Goal: Obtain resource: Download file/media

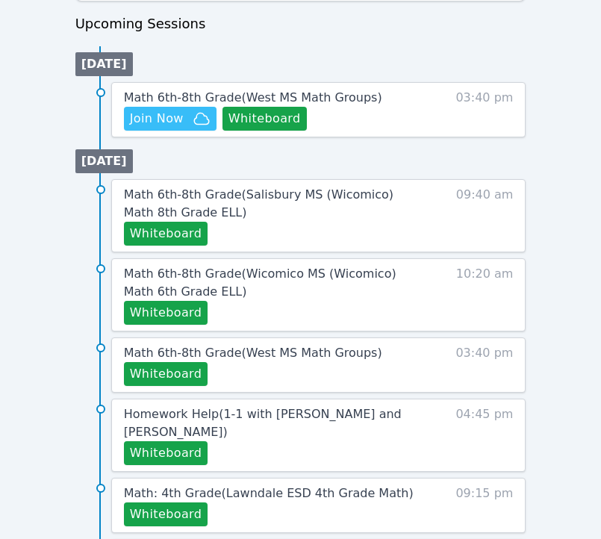
scroll to position [696, 0]
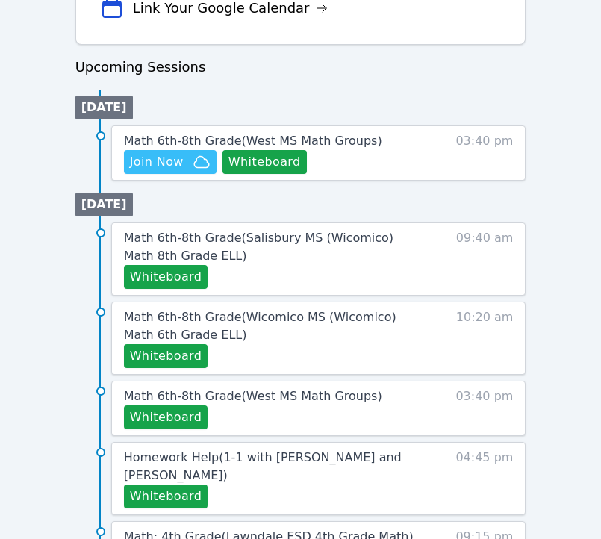
click at [197, 139] on span "Math 6th-8th Grade ( [GEOGRAPHIC_DATA] Math Groups )" at bounding box center [253, 141] width 258 height 14
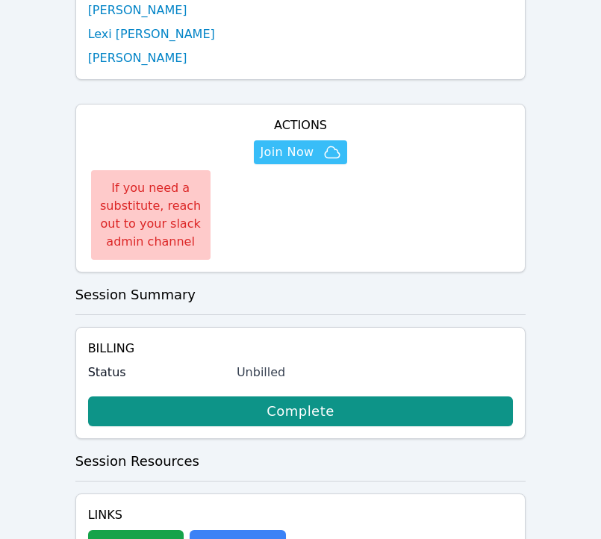
scroll to position [987, 0]
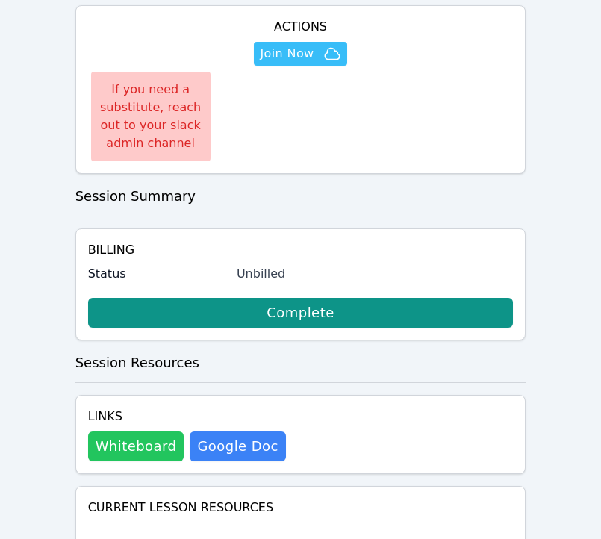
click at [134, 431] on button "Whiteboard" at bounding box center [136, 446] width 96 height 30
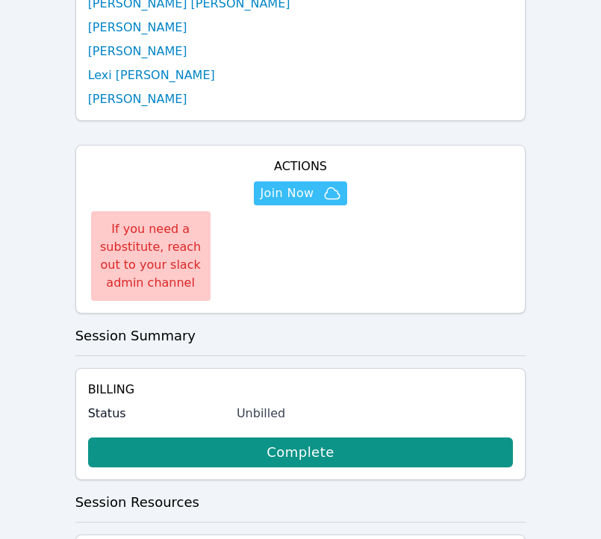
scroll to position [772, 0]
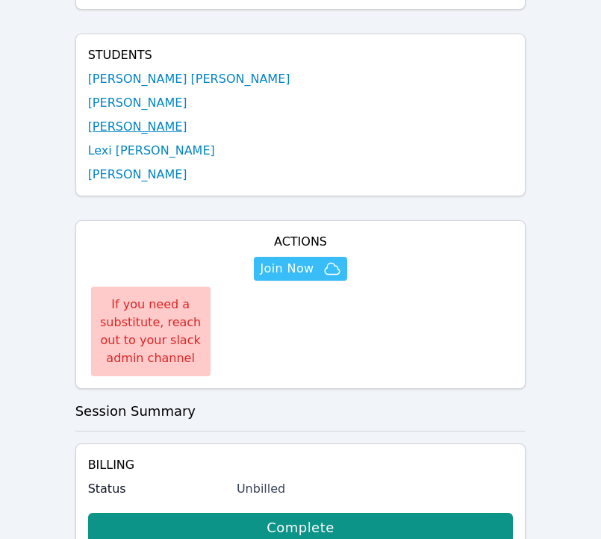
click at [94, 118] on link "[PERSON_NAME]" at bounding box center [137, 127] width 99 height 18
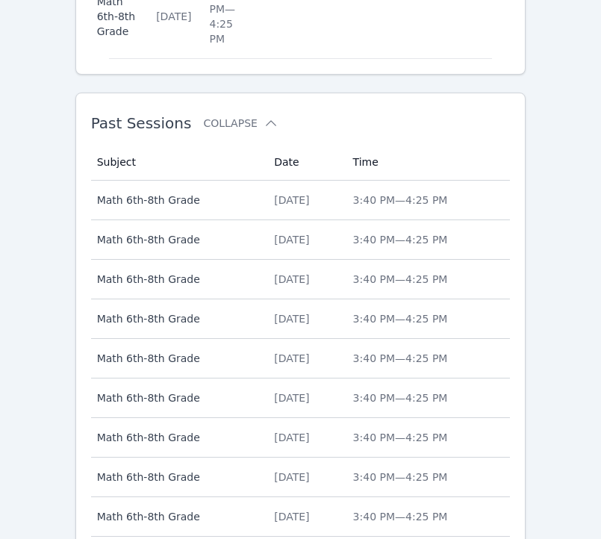
scroll to position [1483, 0]
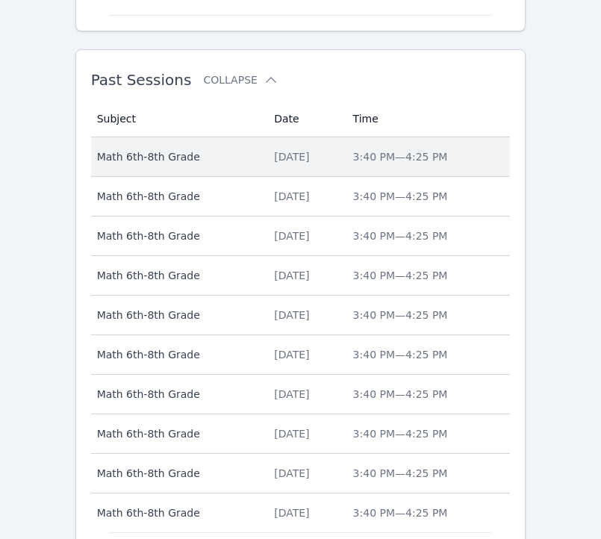
click at [183, 155] on span "Math 6th-8th Grade" at bounding box center [177, 156] width 160 height 15
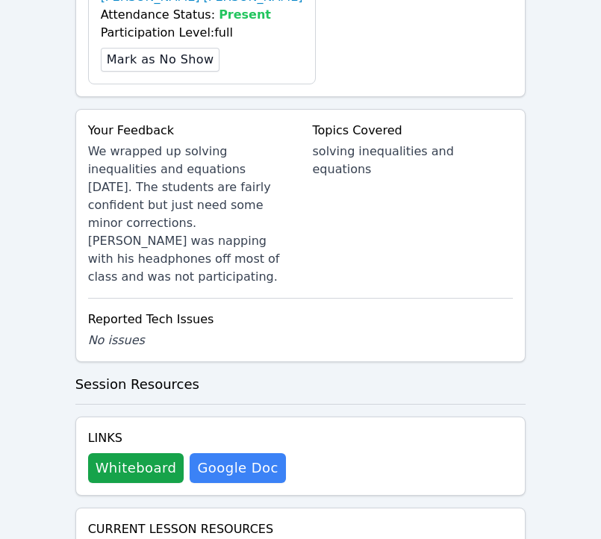
scroll to position [1557, 0]
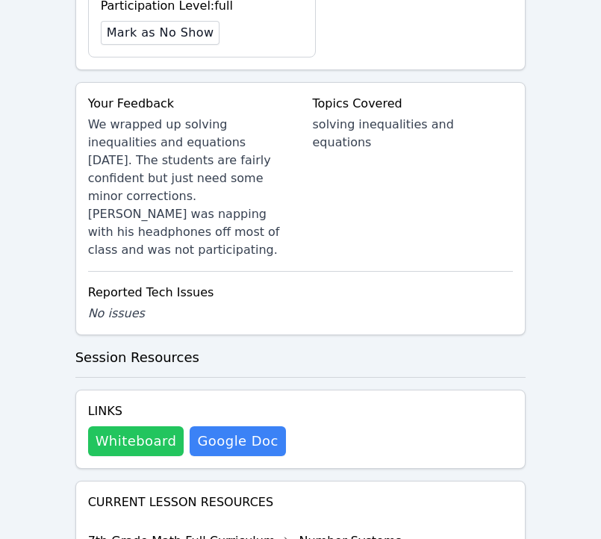
click at [122, 426] on button "Whiteboard" at bounding box center [136, 441] width 96 height 30
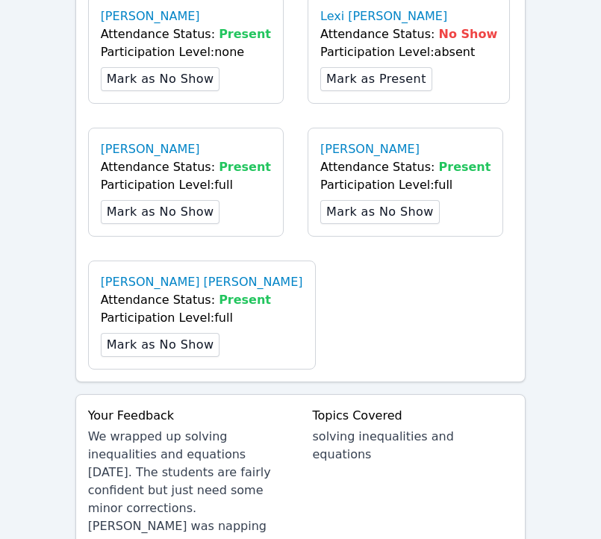
scroll to position [0, 0]
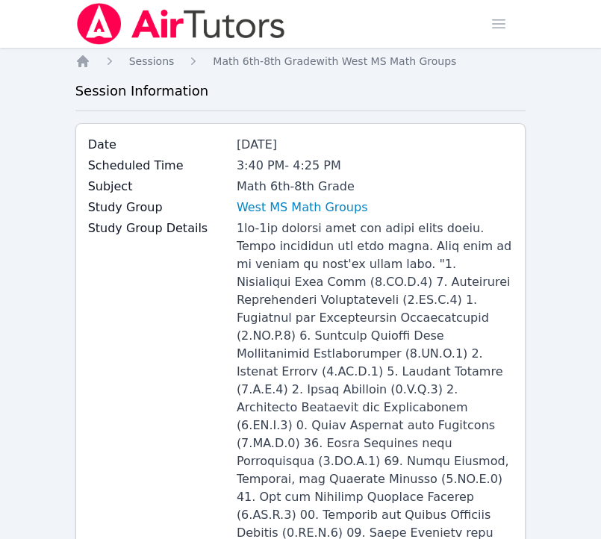
click at [122, 9] on img at bounding box center [180, 24] width 211 height 42
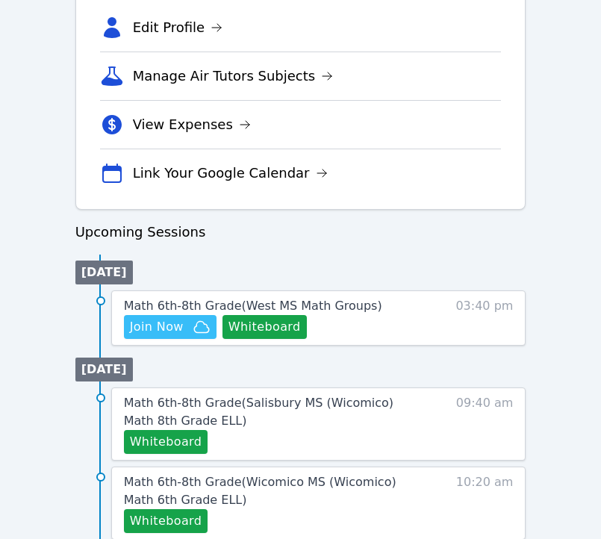
scroll to position [608, 0]
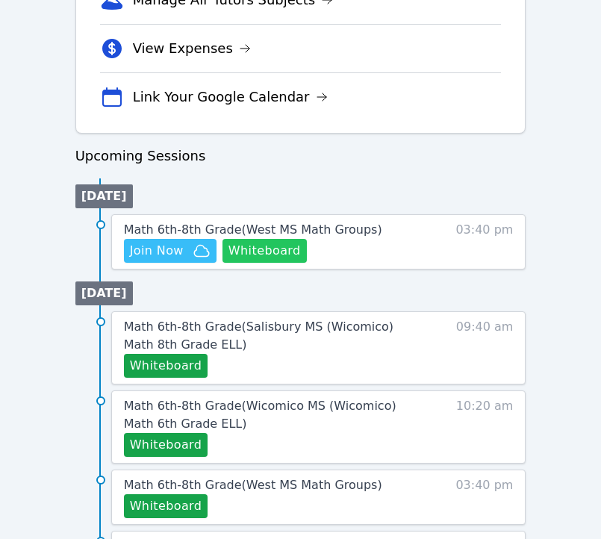
click at [288, 254] on button "Whiteboard" at bounding box center [264, 251] width 84 height 24
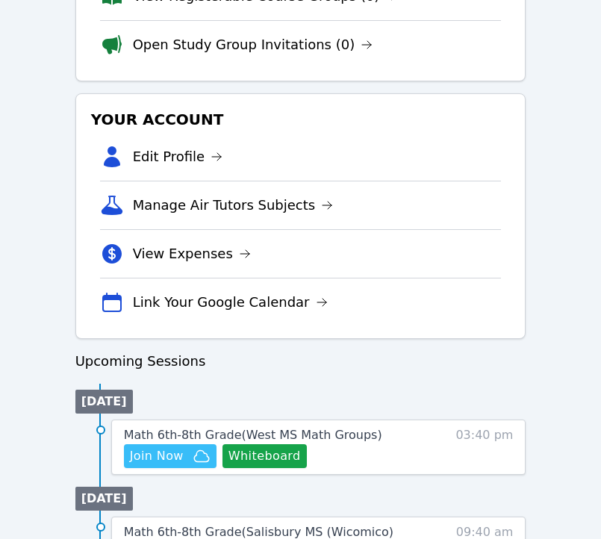
scroll to position [475, 0]
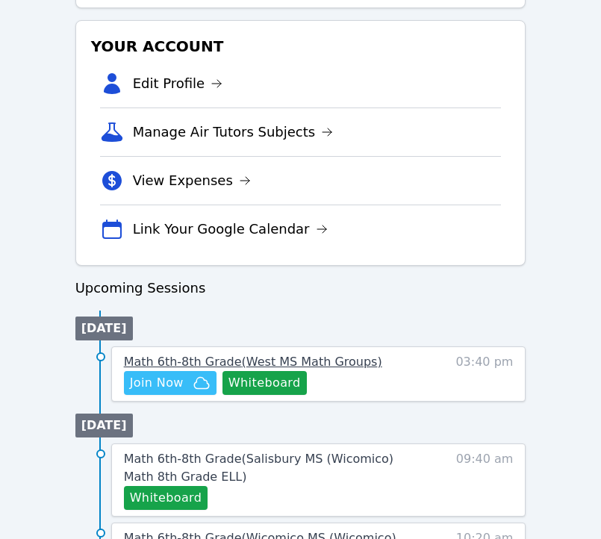
click at [231, 362] on span "Math 6th-8th Grade ( [GEOGRAPHIC_DATA] Math Groups )" at bounding box center [253, 362] width 258 height 14
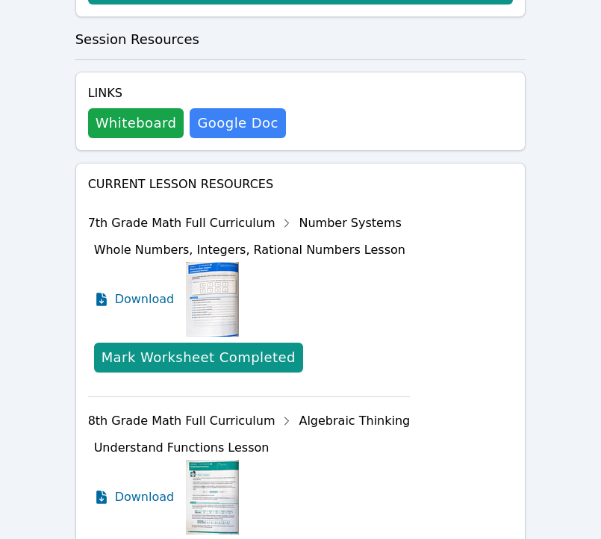
scroll to position [1432, 0]
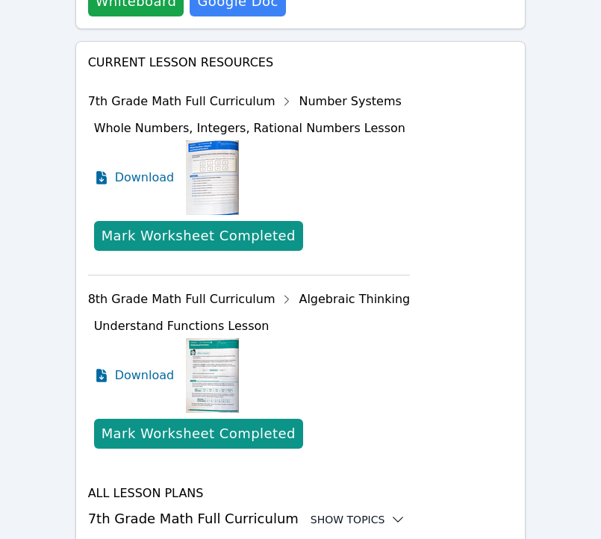
click at [359, 512] on div "Show Topics" at bounding box center [358, 519] width 96 height 15
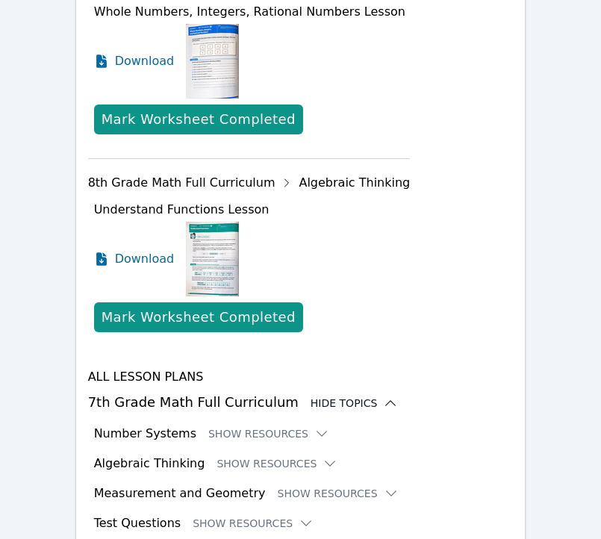
scroll to position [1554, 0]
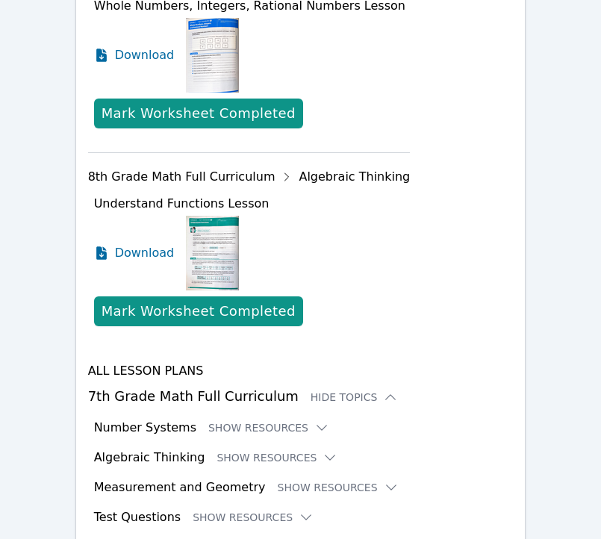
click at [269, 362] on div "All Lesson Plans 7th Grade Math Full Curriculum Hide Topics Number Systems Show…" at bounding box center [300, 460] width 425 height 197
click at [274, 450] on button "Show Resources" at bounding box center [276, 457] width 121 height 15
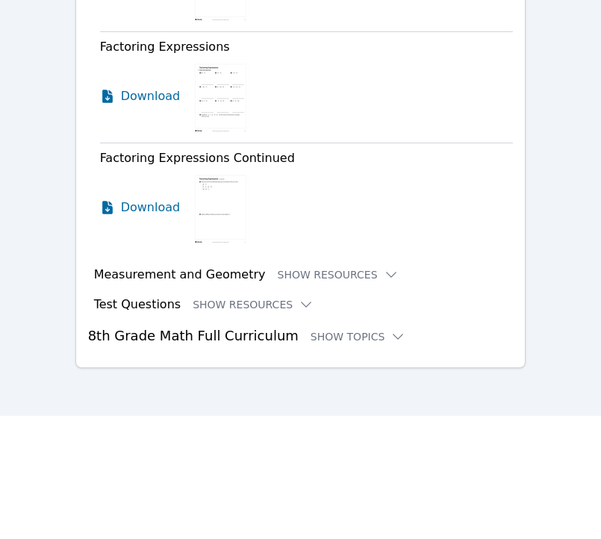
scroll to position [4679, 0]
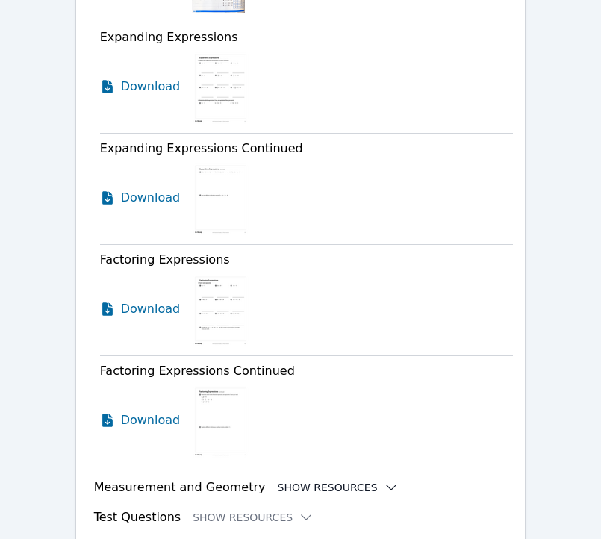
click at [335, 480] on button "Show Resources" at bounding box center [338, 487] width 121 height 15
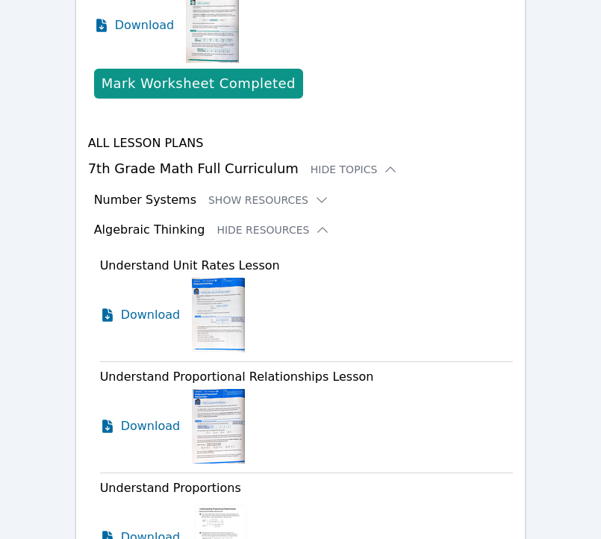
scroll to position [1781, 0]
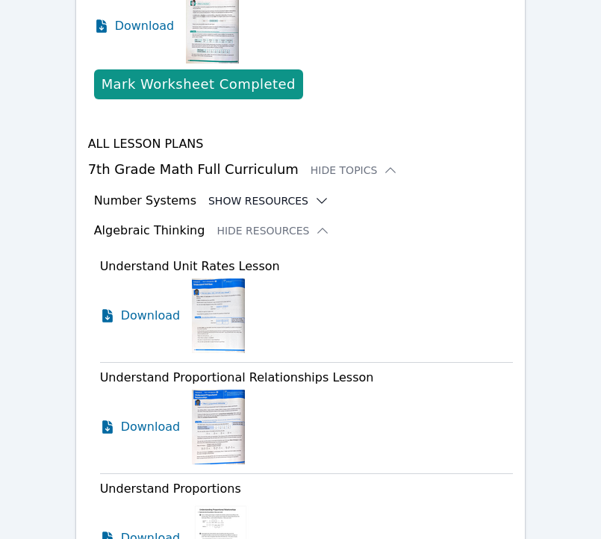
click at [284, 193] on button "Show Resources" at bounding box center [268, 200] width 121 height 15
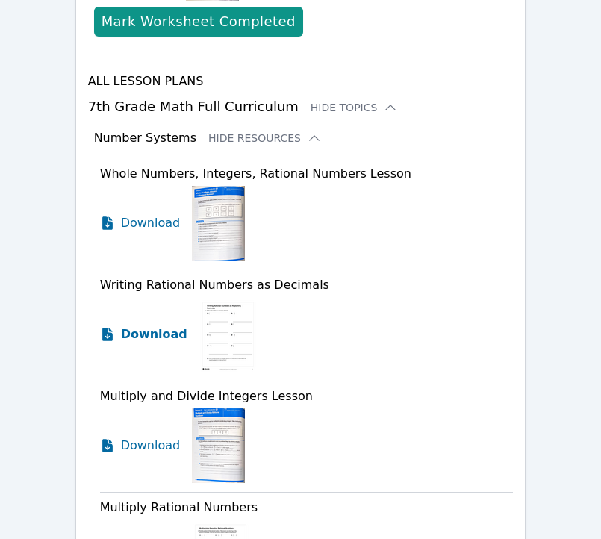
scroll to position [1856, 0]
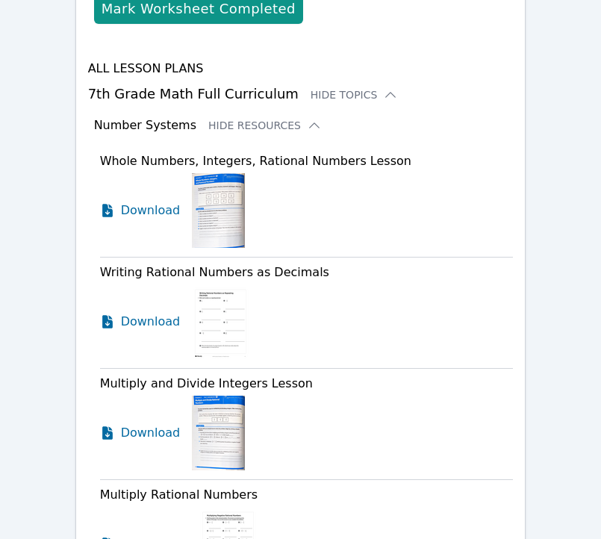
click at [153, 535] on span "Download" at bounding box center [154, 544] width 66 height 18
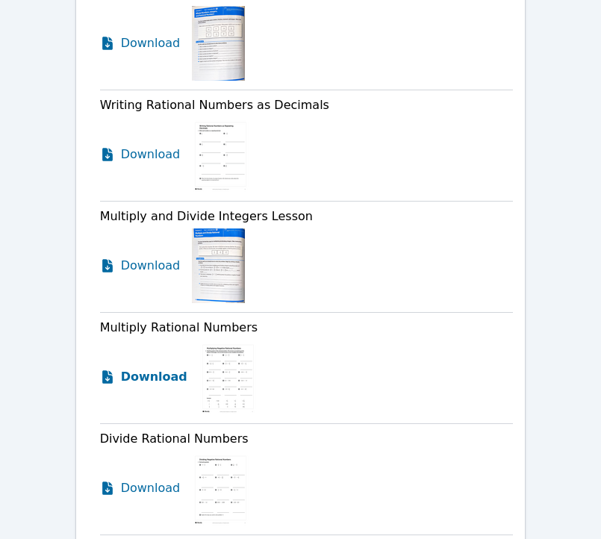
scroll to position [2041, 0]
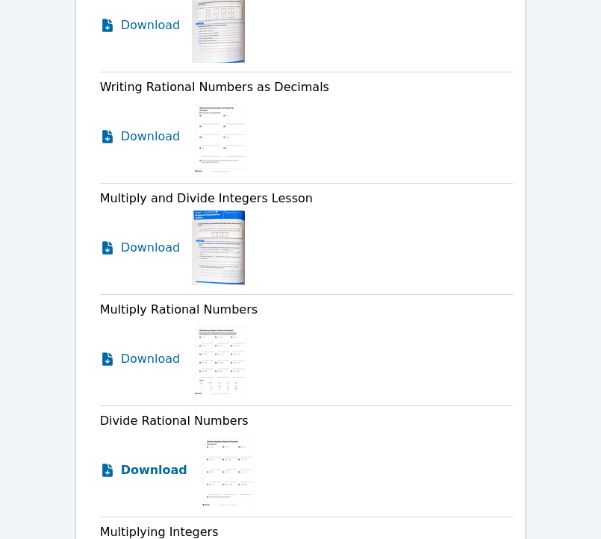
click at [150, 461] on span "Download" at bounding box center [154, 470] width 66 height 18
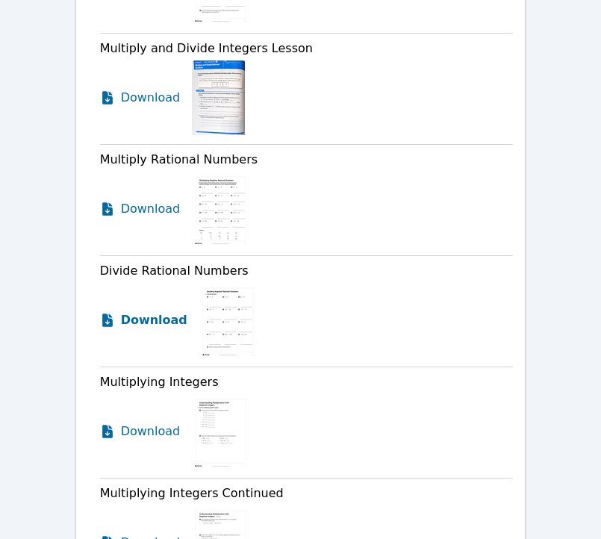
scroll to position [2236, 0]
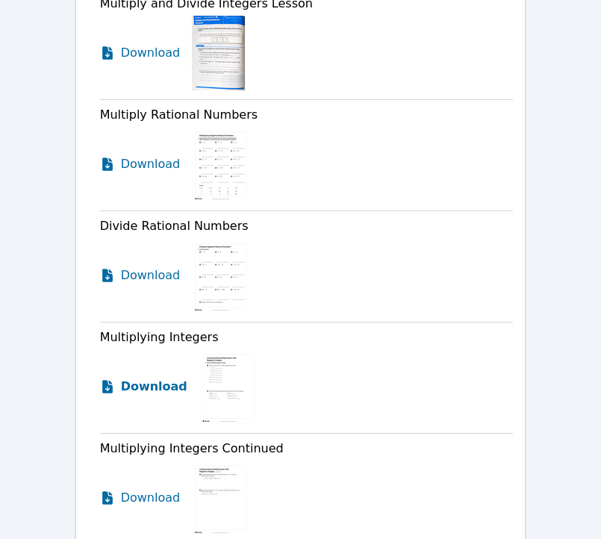
click at [146, 378] on span "Download" at bounding box center [154, 387] width 66 height 18
click at [151, 489] on span "Download" at bounding box center [154, 498] width 66 height 18
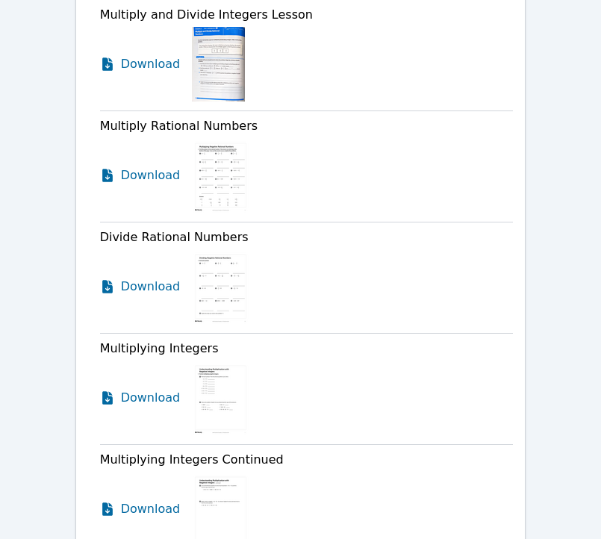
scroll to position [0, 0]
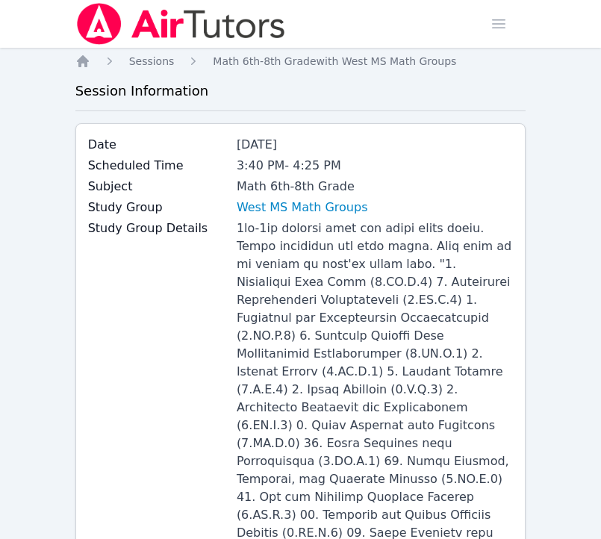
click at [196, 19] on img at bounding box center [180, 24] width 211 height 42
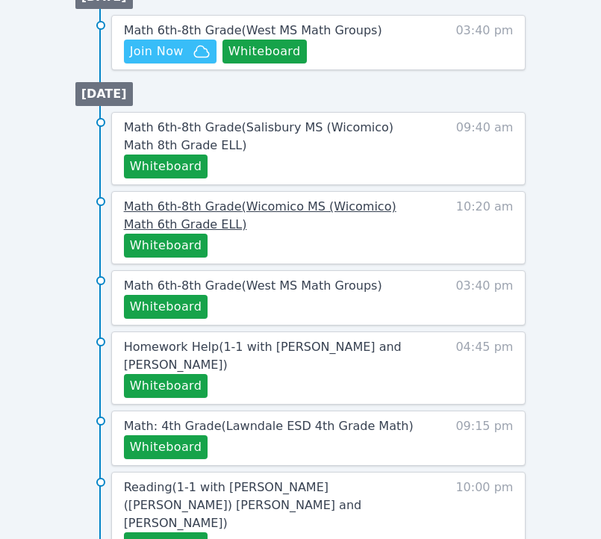
scroll to position [700, 0]
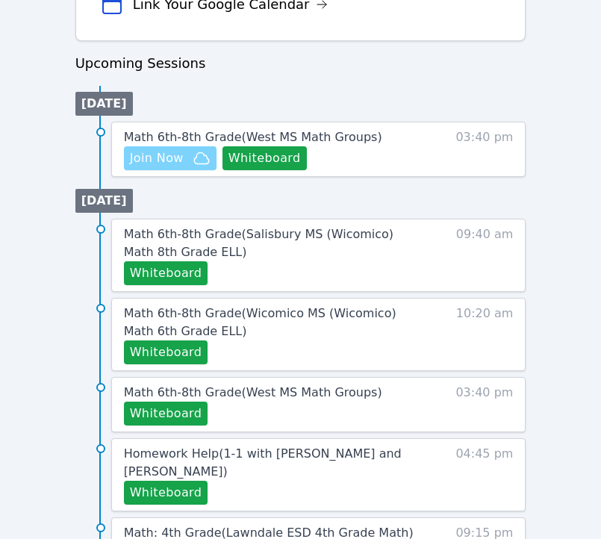
click at [169, 154] on span "Join Now" at bounding box center [157, 158] width 54 height 18
